Goal: Task Accomplishment & Management: Use online tool/utility

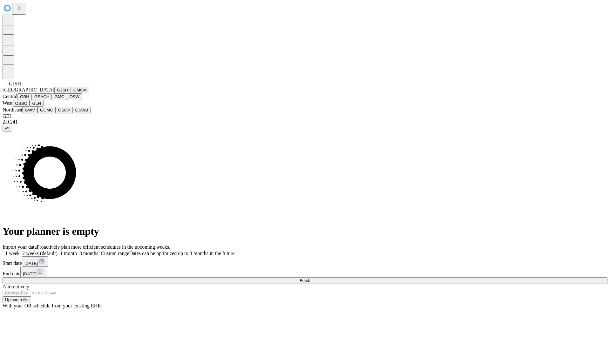
click at [54, 93] on button "GJSH" at bounding box center [62, 90] width 17 height 7
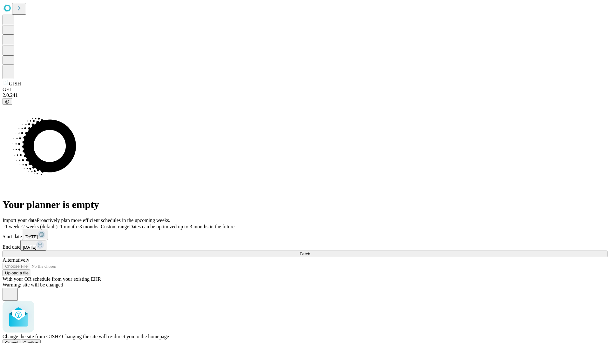
click at [38, 340] on span "Confirm" at bounding box center [30, 342] width 15 height 5
click at [77, 224] on label "1 month" at bounding box center [66, 226] width 19 height 5
click at [310, 252] on span "Fetch" at bounding box center [304, 254] width 10 height 5
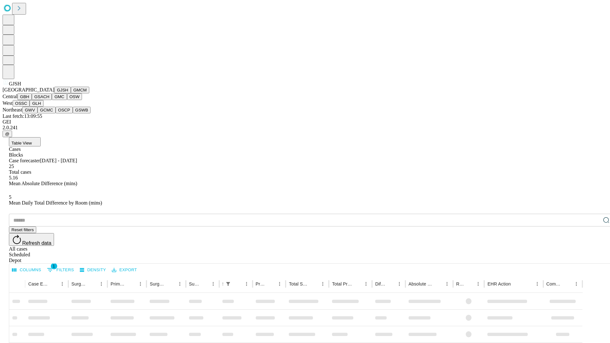
click at [71, 93] on button "GMCM" at bounding box center [80, 90] width 18 height 7
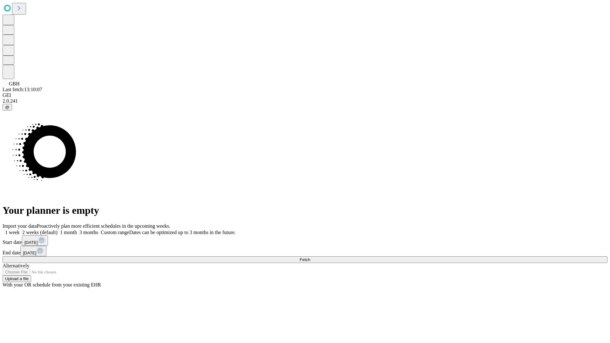
click at [310, 257] on span "Fetch" at bounding box center [304, 259] width 10 height 5
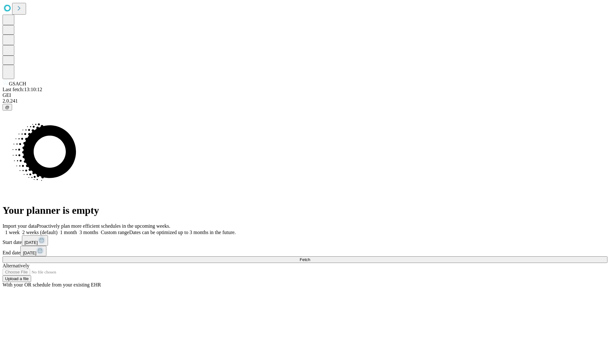
click at [77, 230] on label "1 month" at bounding box center [66, 232] width 19 height 5
click at [310, 257] on span "Fetch" at bounding box center [304, 259] width 10 height 5
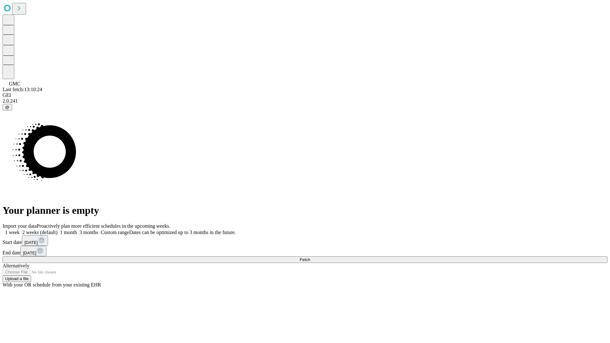
click at [77, 230] on label "1 month" at bounding box center [66, 232] width 19 height 5
click at [310, 257] on span "Fetch" at bounding box center [304, 259] width 10 height 5
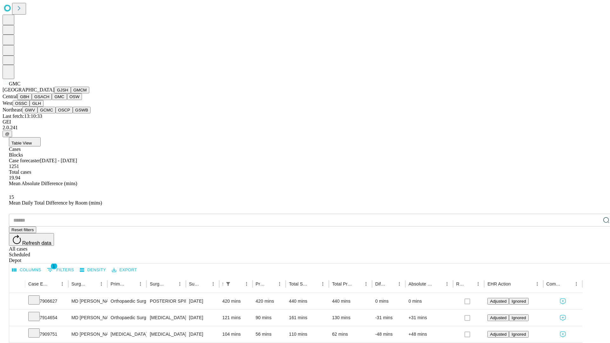
click at [67, 100] on button "OSW" at bounding box center [74, 96] width 15 height 7
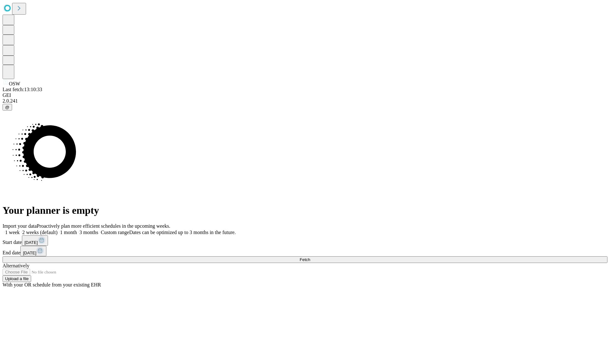
click at [77, 230] on label "1 month" at bounding box center [66, 232] width 19 height 5
click at [310, 257] on span "Fetch" at bounding box center [304, 259] width 10 height 5
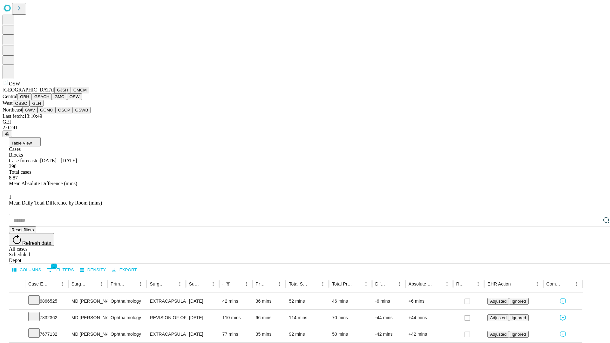
click at [30, 107] on button "OSSC" at bounding box center [21, 103] width 17 height 7
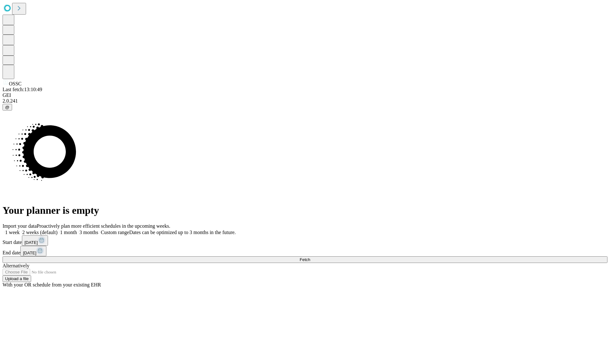
click at [77, 230] on label "1 month" at bounding box center [66, 232] width 19 height 5
click at [310, 257] on span "Fetch" at bounding box center [304, 259] width 10 height 5
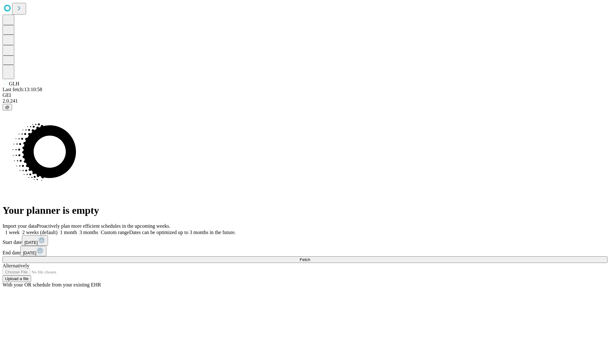
click at [77, 230] on label "1 month" at bounding box center [66, 232] width 19 height 5
click at [310, 257] on span "Fetch" at bounding box center [304, 259] width 10 height 5
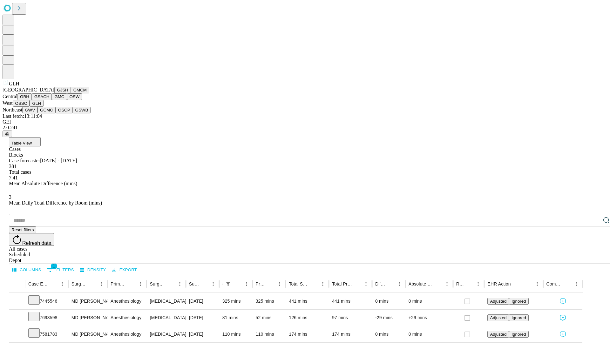
click at [37, 113] on button "GWV" at bounding box center [29, 110] width 15 height 7
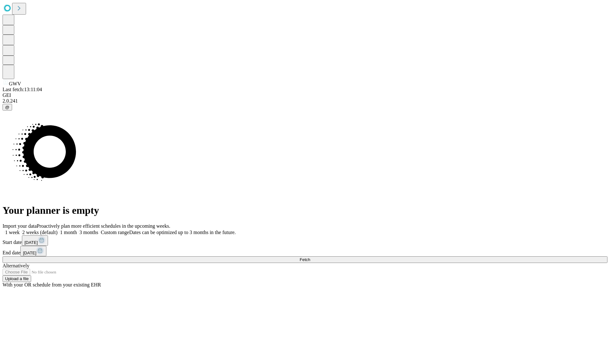
click at [77, 230] on label "1 month" at bounding box center [66, 232] width 19 height 5
click at [310, 257] on span "Fetch" at bounding box center [304, 259] width 10 height 5
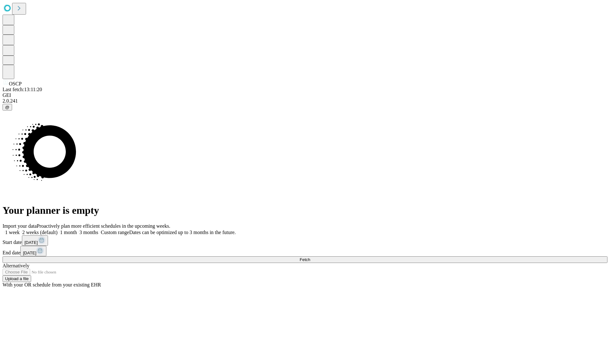
click at [77, 230] on label "1 month" at bounding box center [66, 232] width 19 height 5
click at [310, 257] on span "Fetch" at bounding box center [304, 259] width 10 height 5
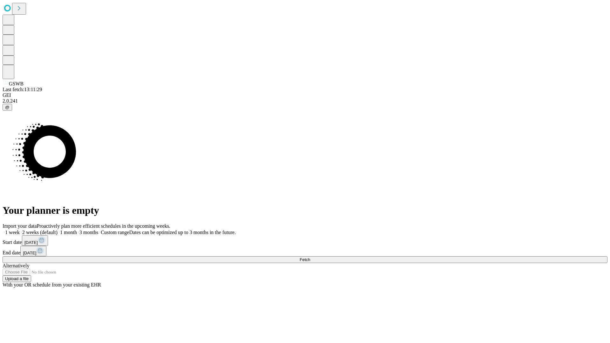
click at [310, 257] on span "Fetch" at bounding box center [304, 259] width 10 height 5
